Goal: Task Accomplishment & Management: Manage account settings

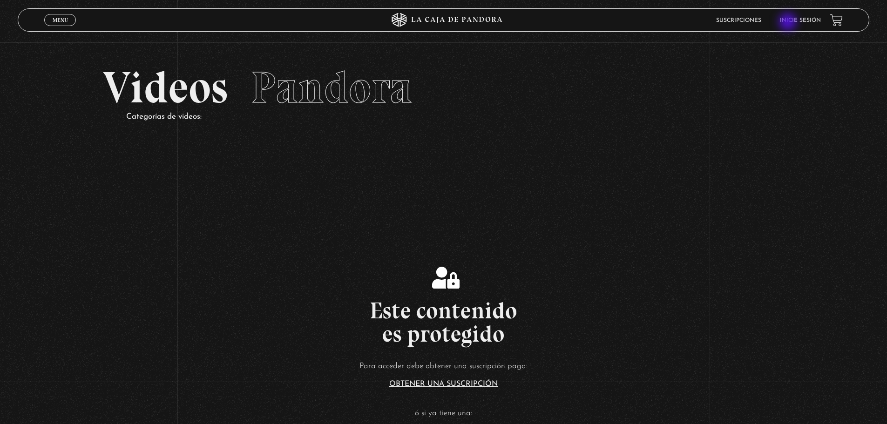
click at [791, 20] on link "Inicie sesión" at bounding box center [800, 21] width 41 height 6
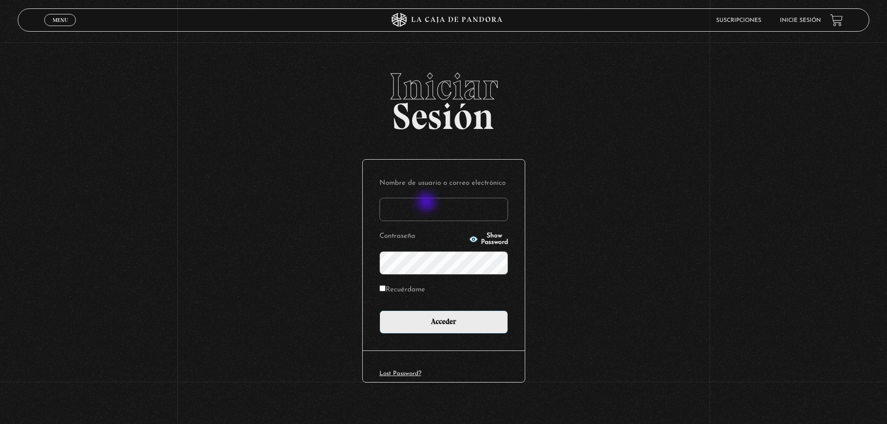
click at [427, 203] on input "Nombre de usuario o correo electrónico" at bounding box center [443, 209] width 128 height 23
type input "[EMAIL_ADDRESS][DOMAIN_NAME]"
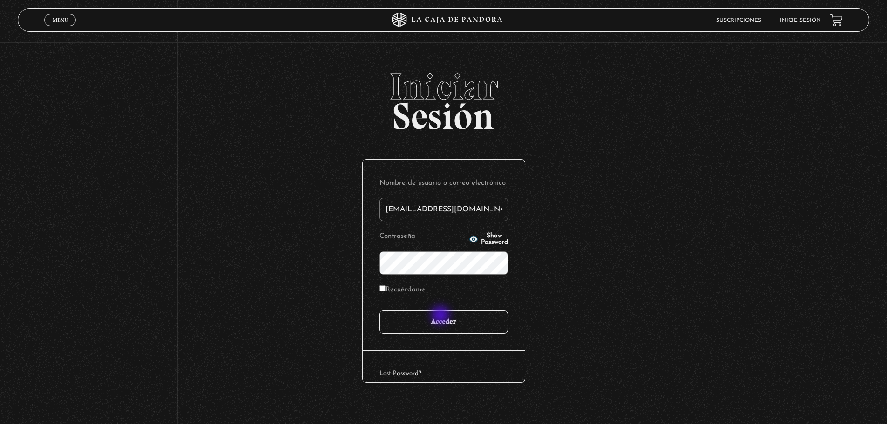
click at [443, 319] on input "Acceder" at bounding box center [443, 322] width 128 height 23
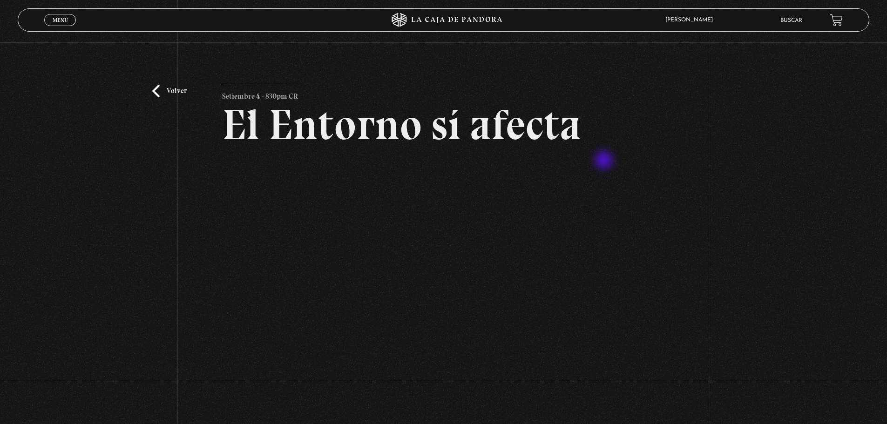
scroll to position [136, 0]
